Goal: Find specific page/section: Find specific page/section

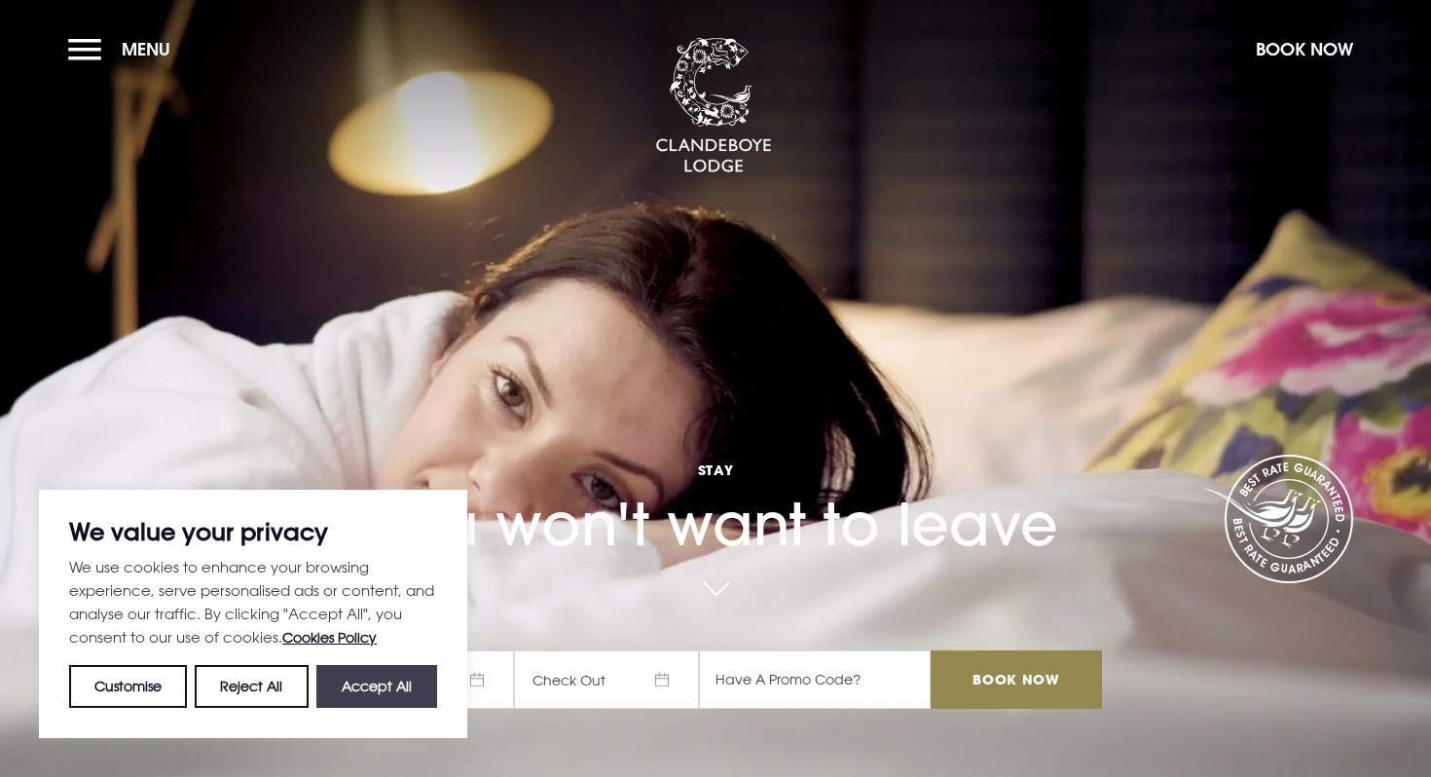
click at [372, 685] on button "Accept All" at bounding box center [376, 686] width 121 height 43
checkbox input "true"
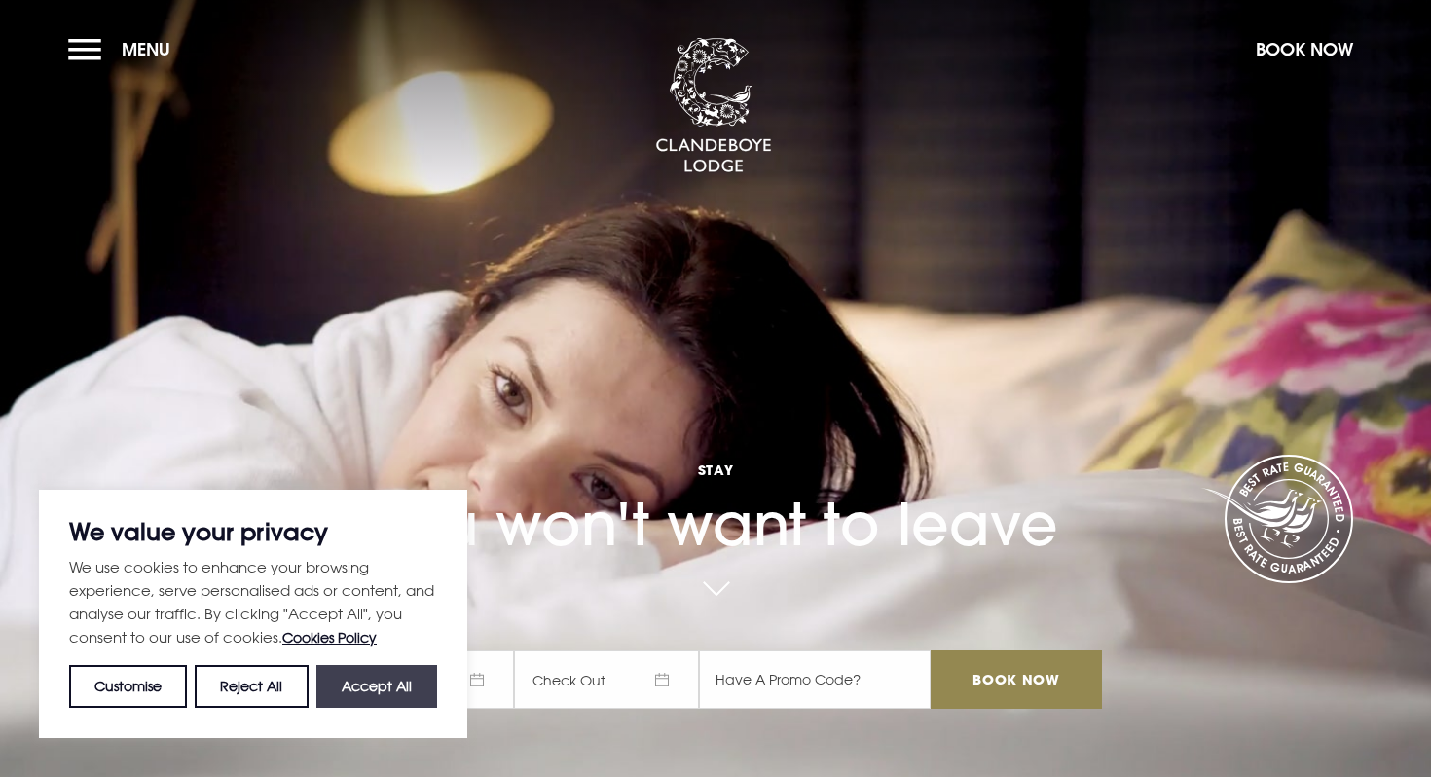
checkbox input "true"
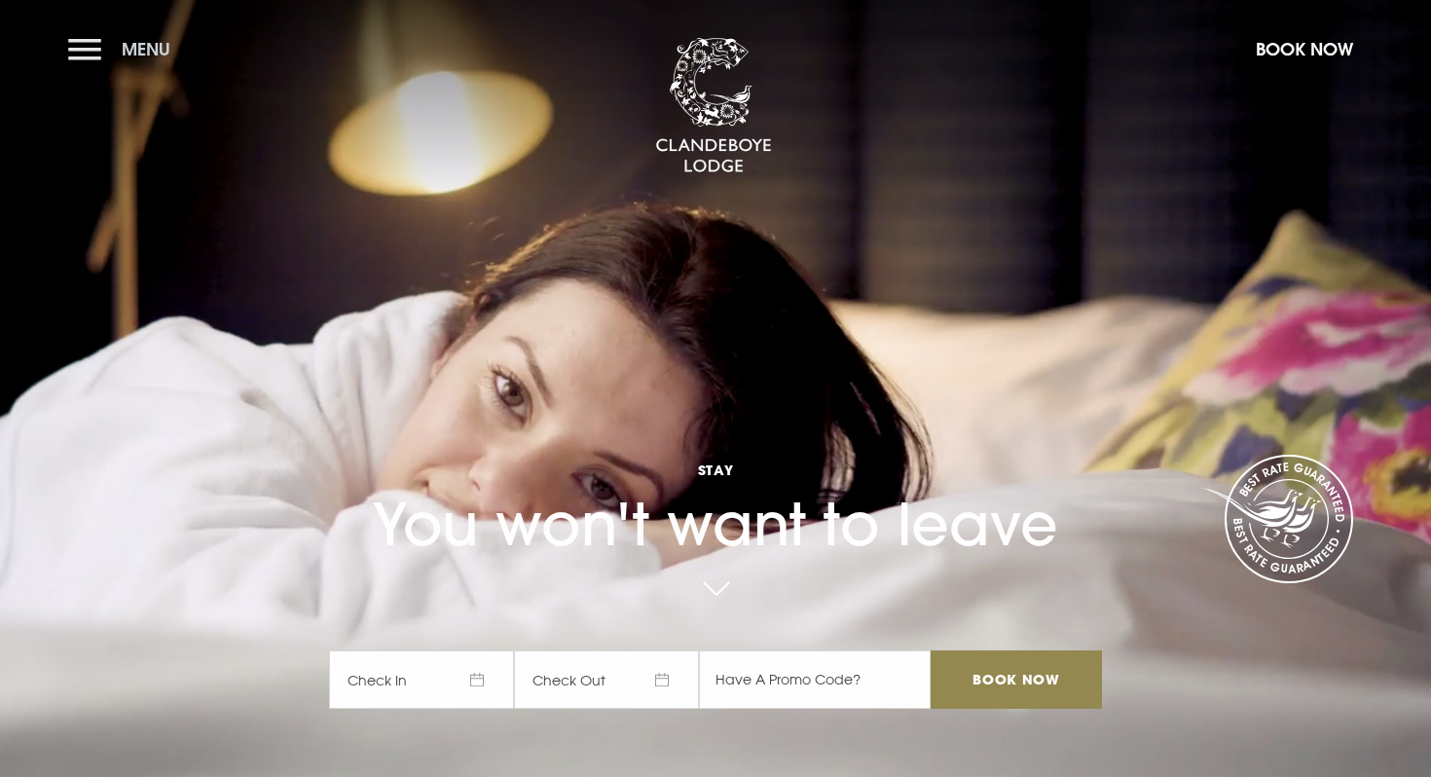
click at [86, 53] on button "Menu" at bounding box center [124, 49] width 112 height 42
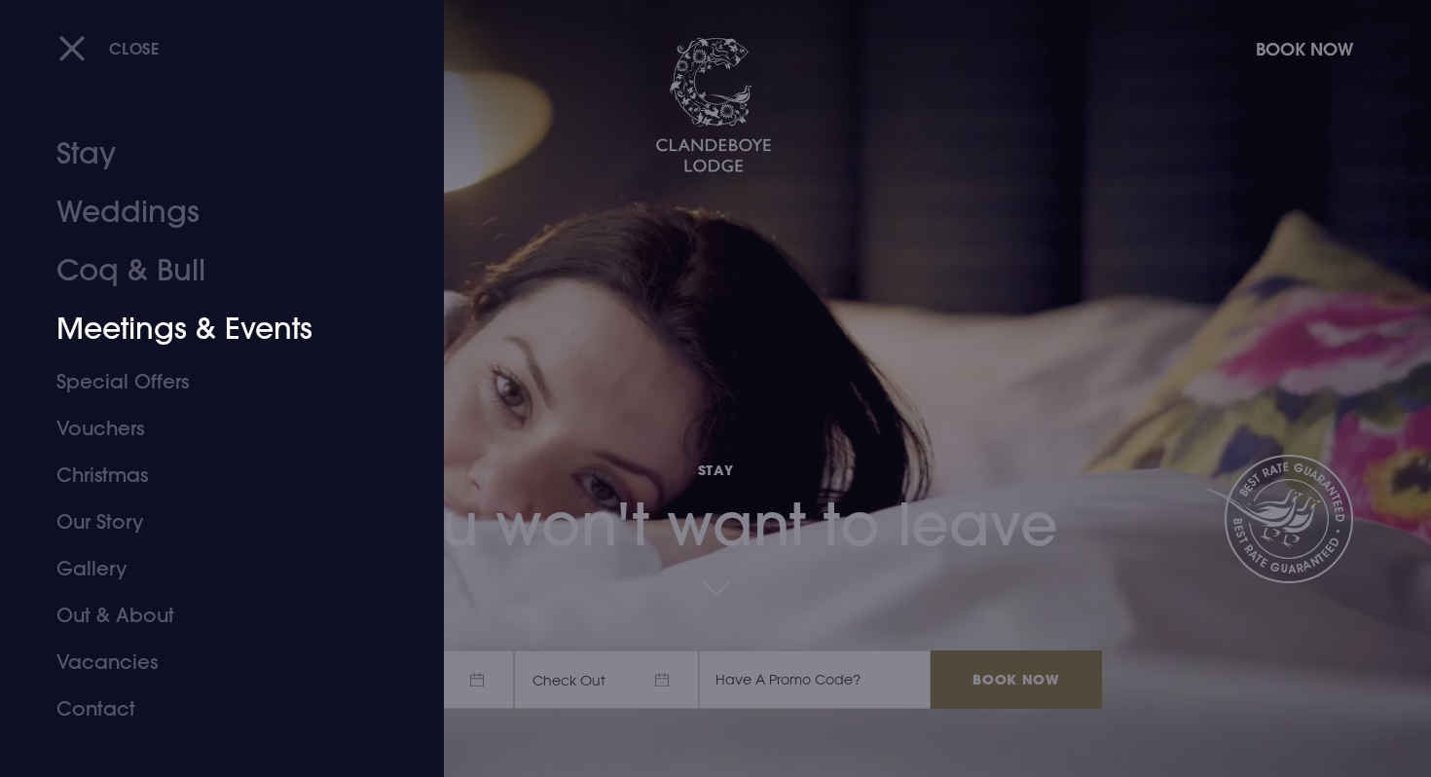
click at [260, 325] on link "Meetings & Events" at bounding box center [210, 329] width 308 height 58
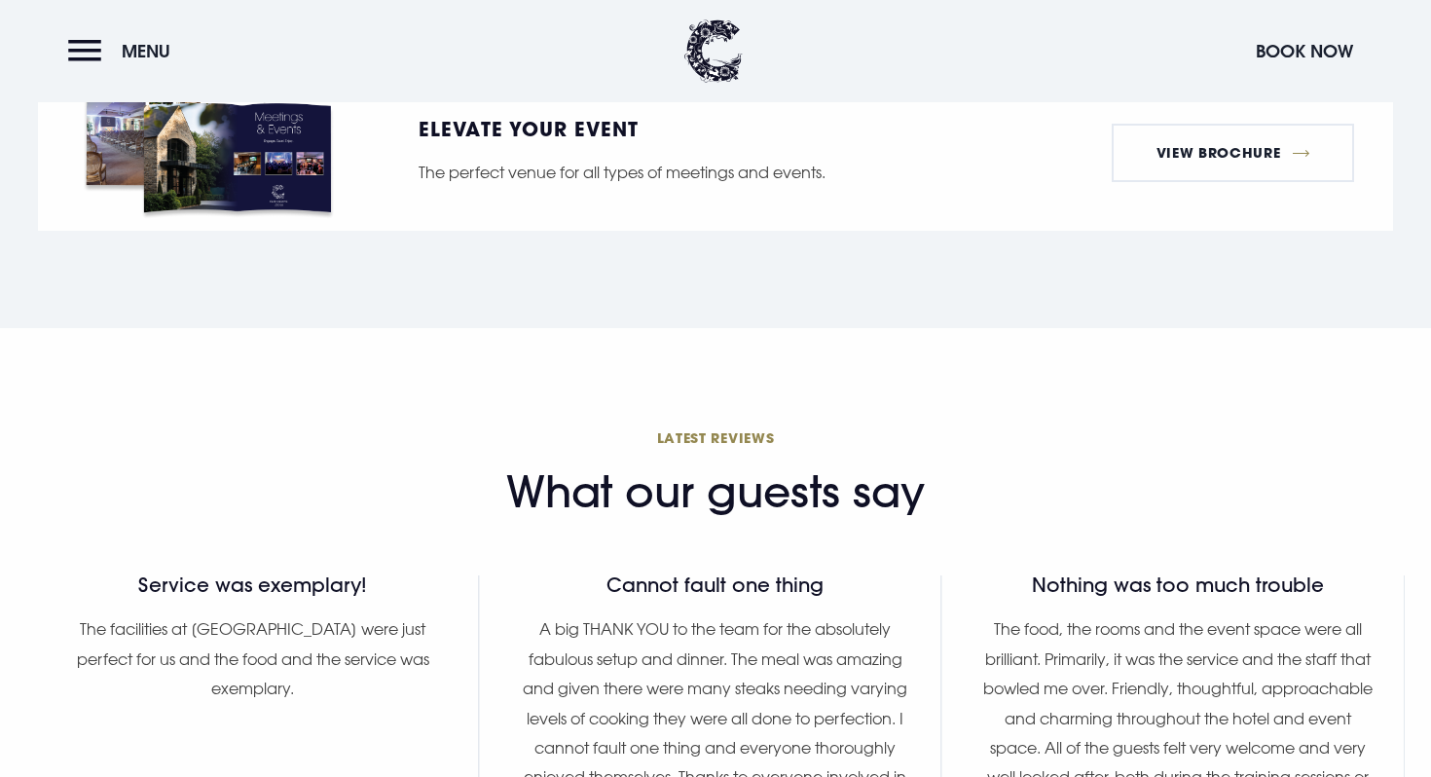
scroll to position [1341, 0]
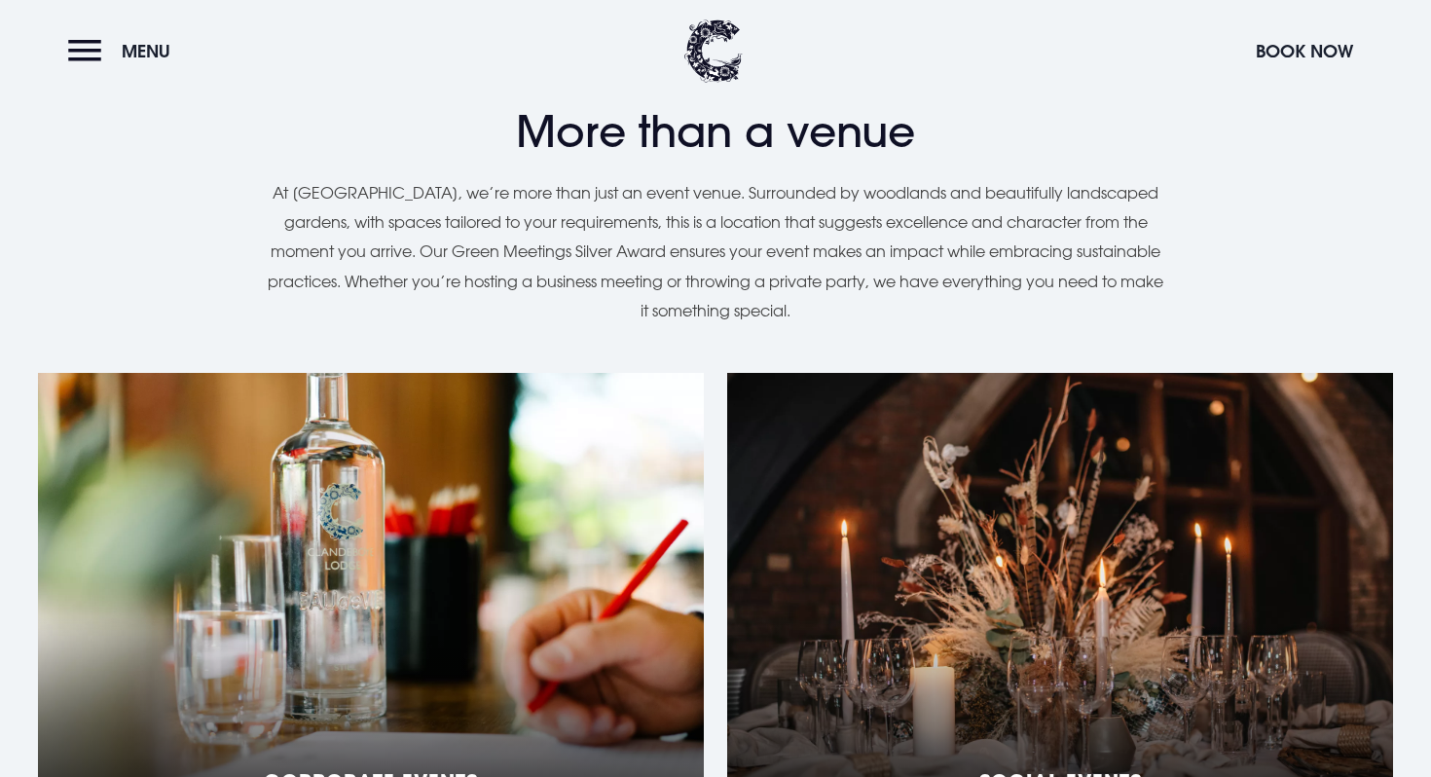
click at [1064, 513] on div "Social Events" at bounding box center [1060, 616] width 666 height 487
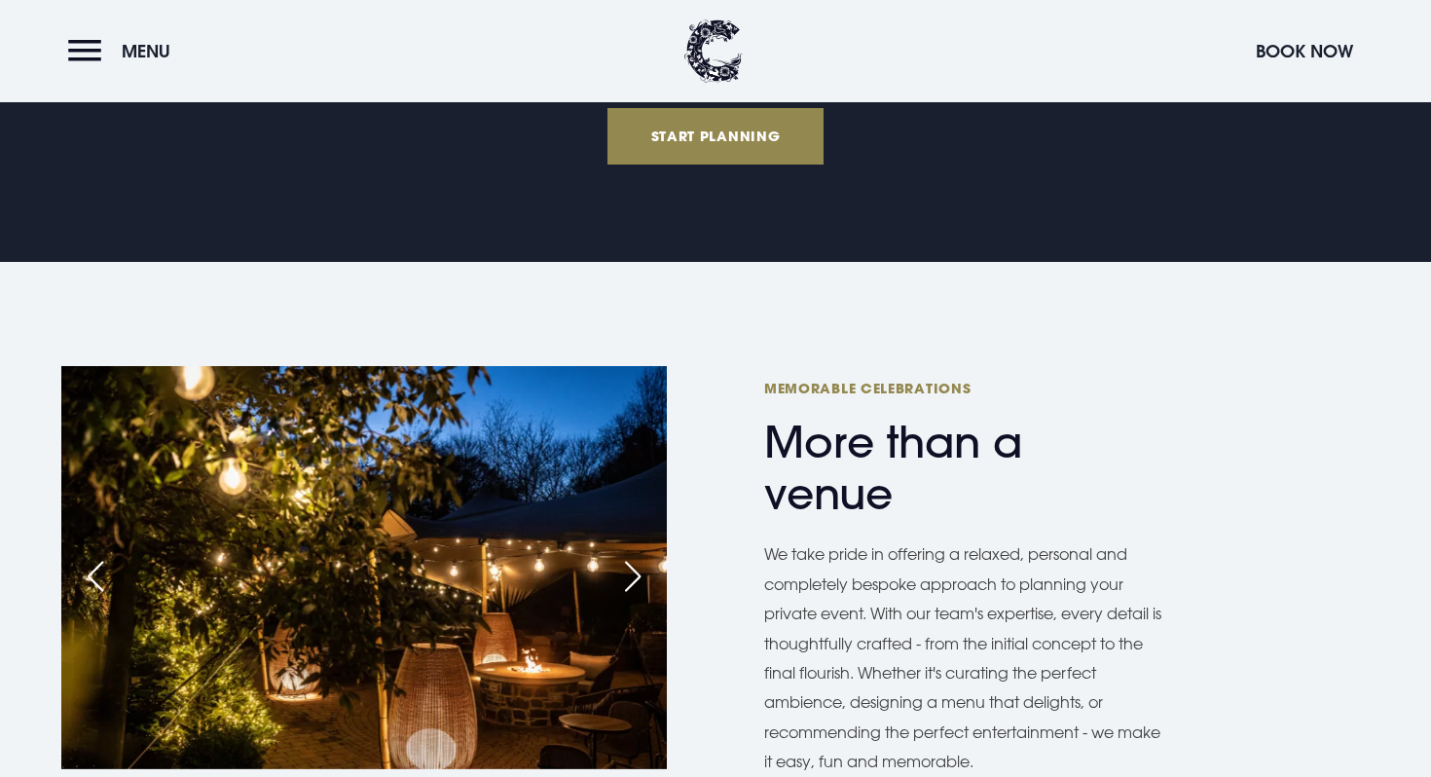
scroll to position [467, 0]
